Goal: Find specific page/section: Find specific page/section

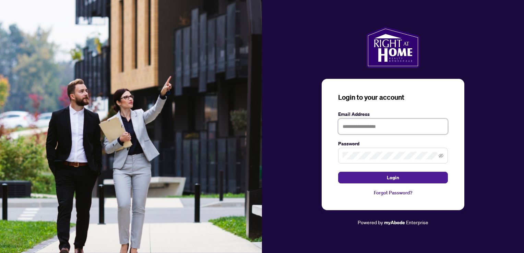
click at [370, 125] on input "text" at bounding box center [393, 127] width 110 height 16
type input "**********"
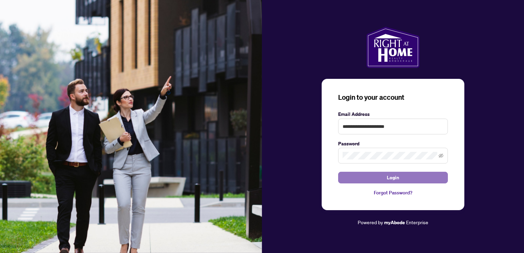
click at [395, 179] on span "Login" at bounding box center [393, 177] width 12 height 11
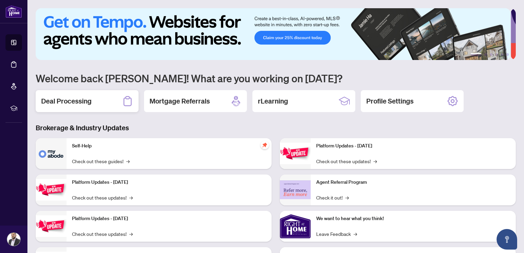
click at [77, 99] on h2 "Deal Processing" at bounding box center [66, 101] width 50 height 10
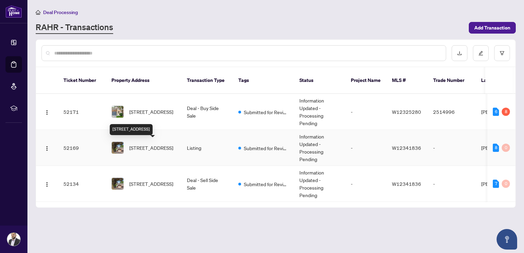
click at [154, 147] on span "[STREET_ADDRESS]" at bounding box center [151, 148] width 44 height 8
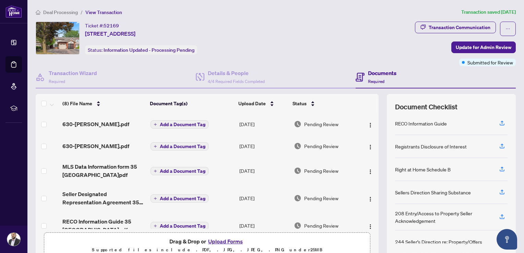
scroll to position [34, 0]
